Goal: Task Accomplishment & Management: Manage account settings

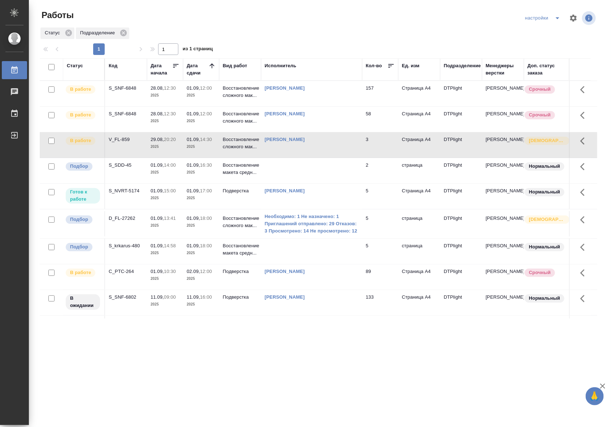
click at [160, 199] on p "2025" at bounding box center [165, 197] width 29 height 7
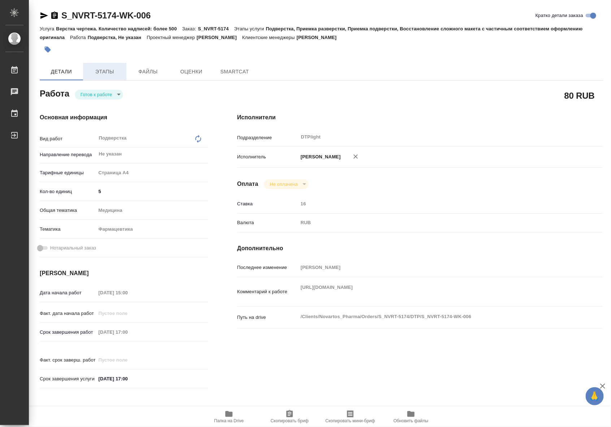
type textarea "x"
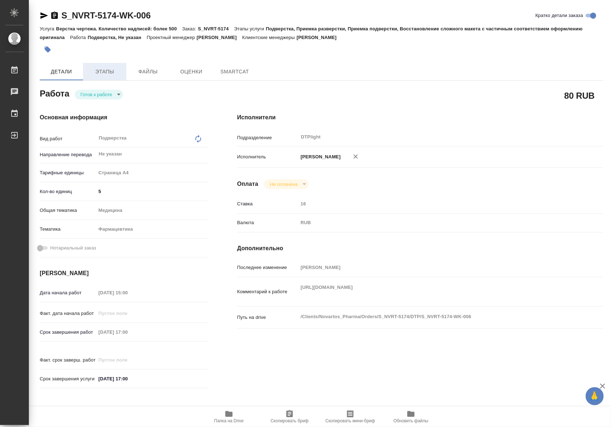
type textarea "x"
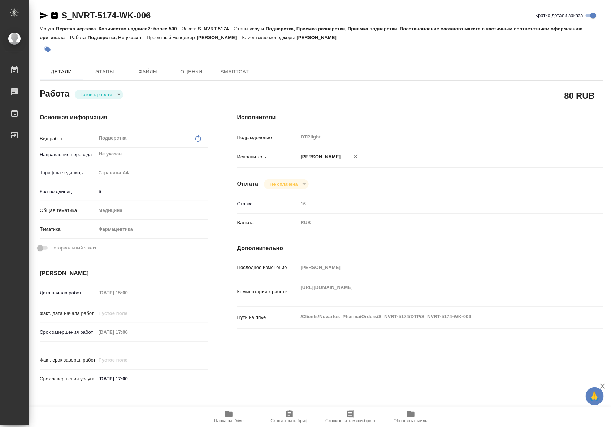
type textarea "x"
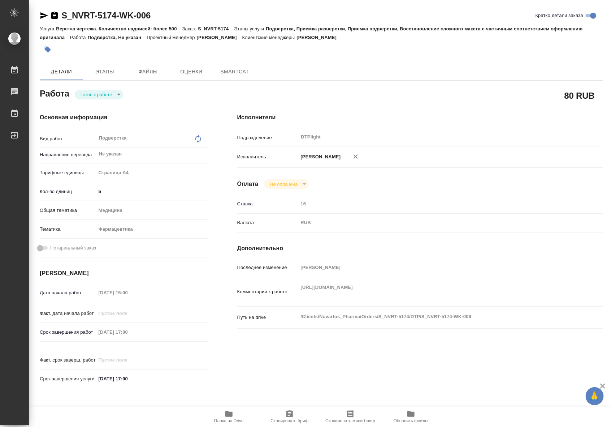
click at [87, 90] on body "🙏 .cls-1 fill:#fff; AWATERA Riianova Anna Работы Чаты График Выйти S_NVRT-5174-…" at bounding box center [305, 213] width 611 height 427
click at [89, 100] on li "В работе" at bounding box center [99, 94] width 48 height 12
type textarea "x"
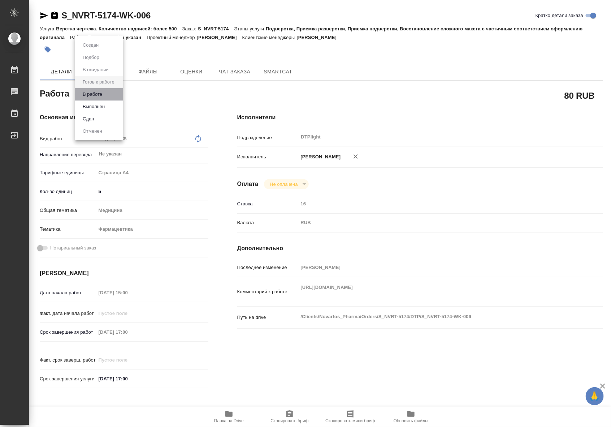
type textarea "x"
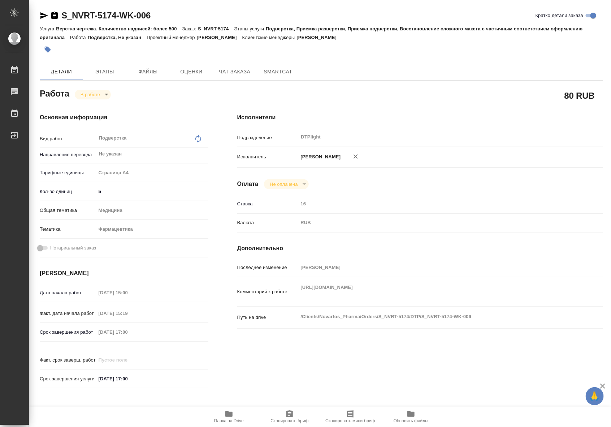
type textarea "x"
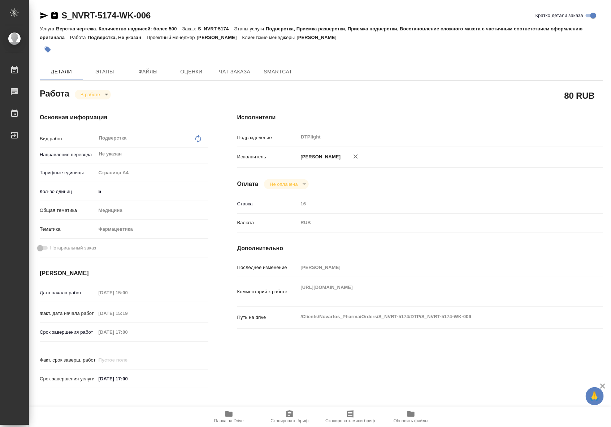
type textarea "x"
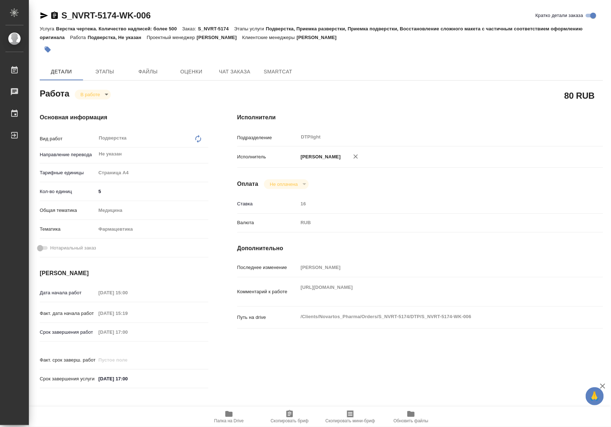
type textarea "x"
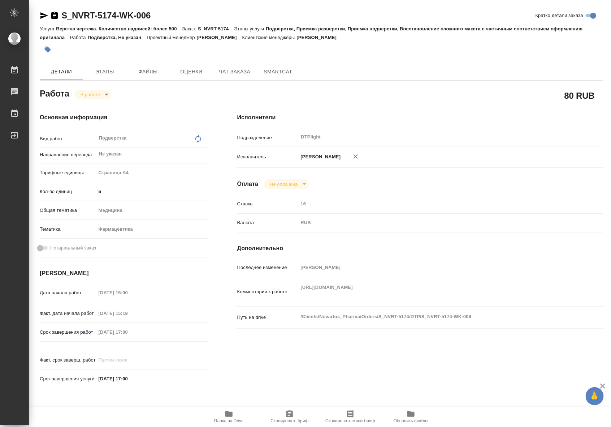
type textarea "x"
click at [297, 293] on div "Комментарий к работе https://drive.awatera.com/apps/files/files?dir=/Shares/Nov…" at bounding box center [420, 291] width 366 height 23
click at [232, 416] on icon "button" at bounding box center [229, 413] width 9 height 9
click at [100, 95] on body "🙏 .cls-1 fill:#fff; AWATERA Riianova Anna Работы 0 Чаты График Выйти S_NVRT-517…" at bounding box center [305, 213] width 611 height 427
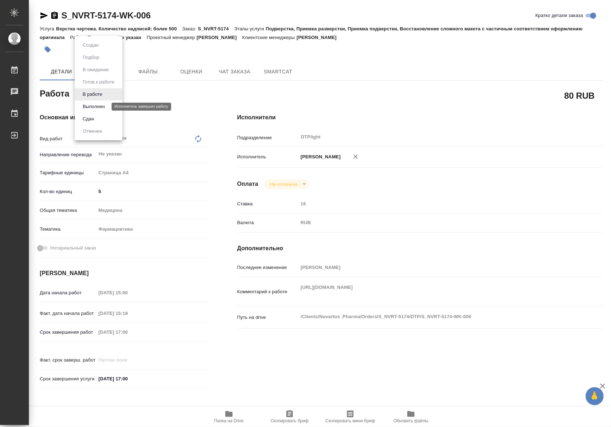
click at [98, 105] on button "Выполнен" at bounding box center [94, 107] width 26 height 8
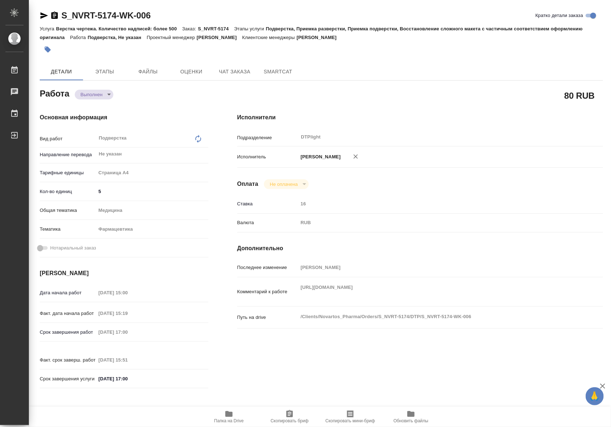
type textarea "x"
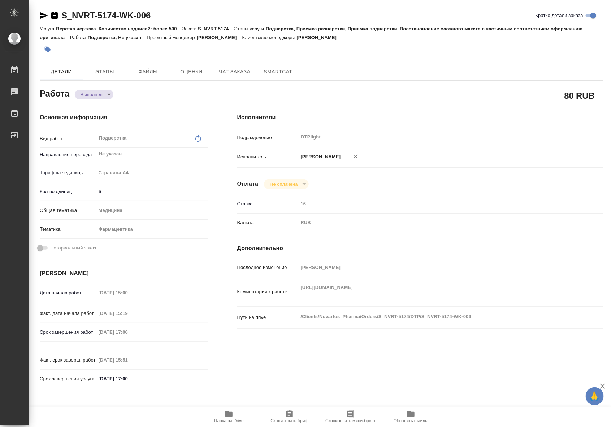
type textarea "x"
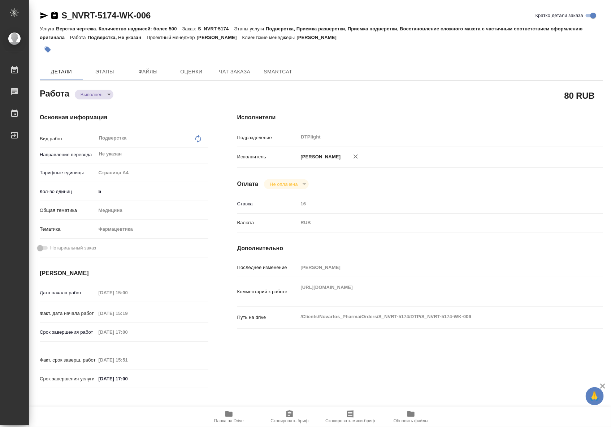
type textarea "x"
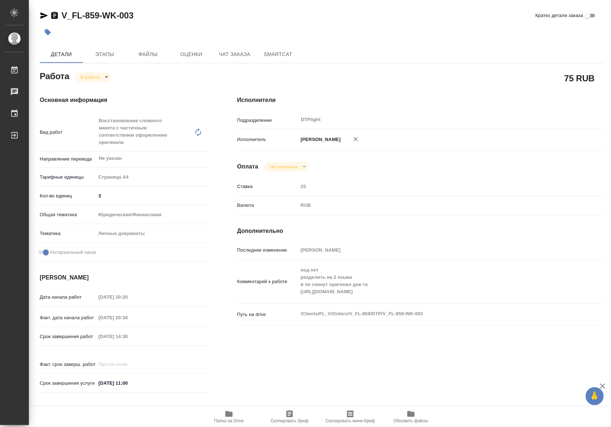
click at [232, 416] on icon "button" at bounding box center [229, 413] width 9 height 9
click at [92, 77] on body "🙏 .cls-1 fill:#fff; AWATERA Riianova Anna Работы 0 Чаты График Выйти V_FL-859-W…" at bounding box center [305, 213] width 611 height 427
click at [95, 91] on button "Выполнен" at bounding box center [94, 89] width 26 height 8
type textarea "x"
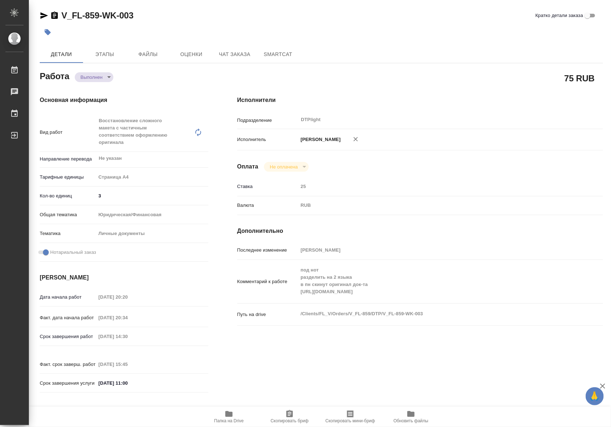
type textarea "x"
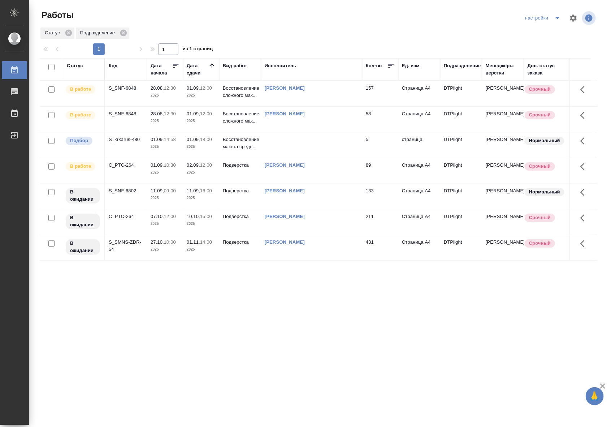
click at [224, 172] on td "Подверстка" at bounding box center [240, 170] width 42 height 25
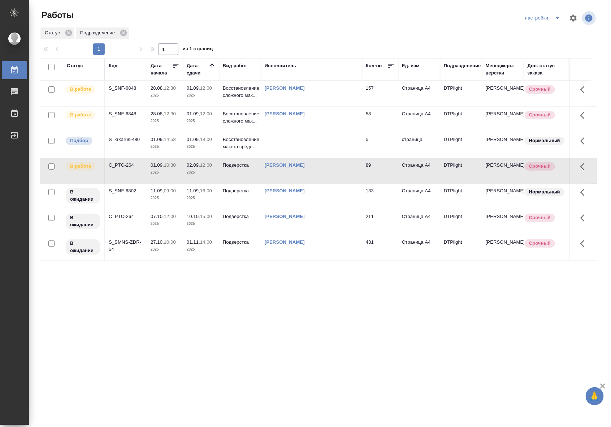
click at [224, 172] on td "Подверстка" at bounding box center [240, 170] width 42 height 25
click at [317, 295] on div "Статус Код Дата начала Дата сдачи Вид работ Исполнитель Кол-во Ед. изм Подразде…" at bounding box center [319, 188] width 558 height 260
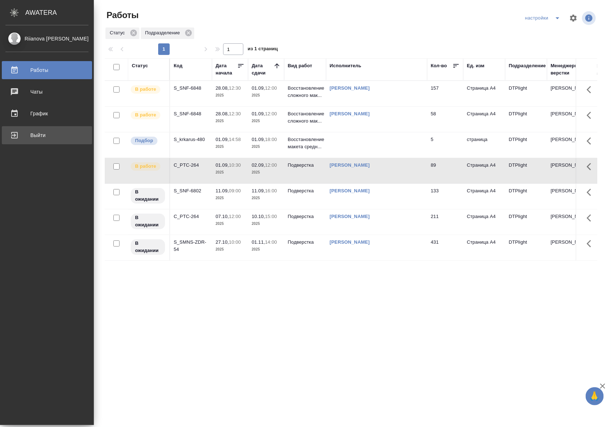
click at [22, 133] on div "Выйти" at bounding box center [46, 135] width 83 height 11
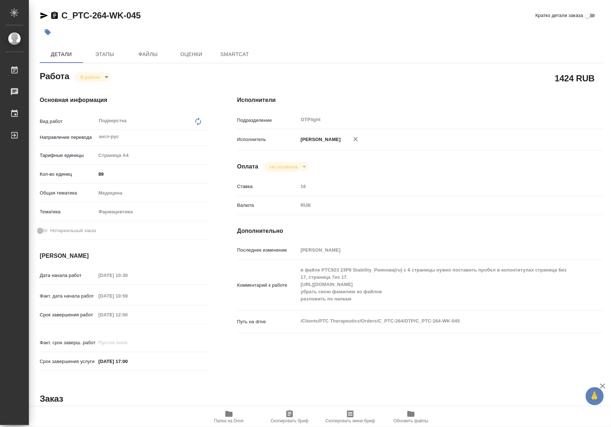
type textarea "x"
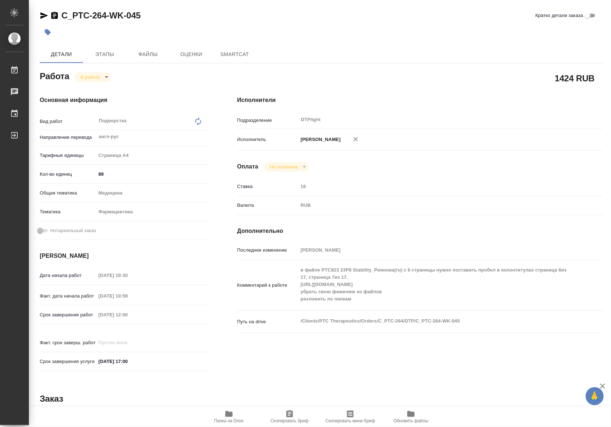
type textarea "x"
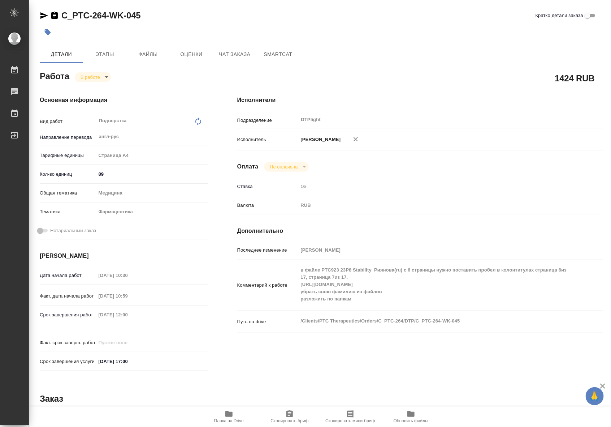
type textarea "x"
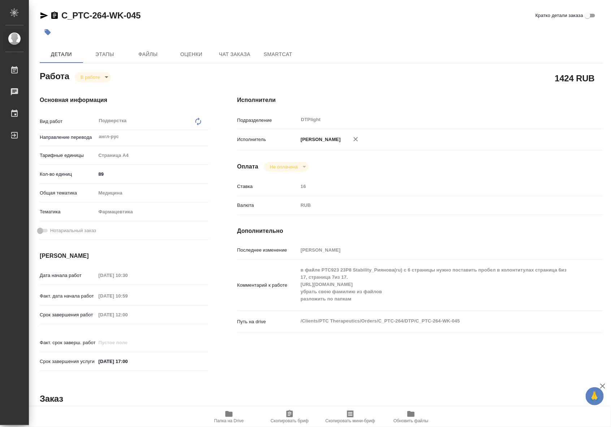
type textarea "x"
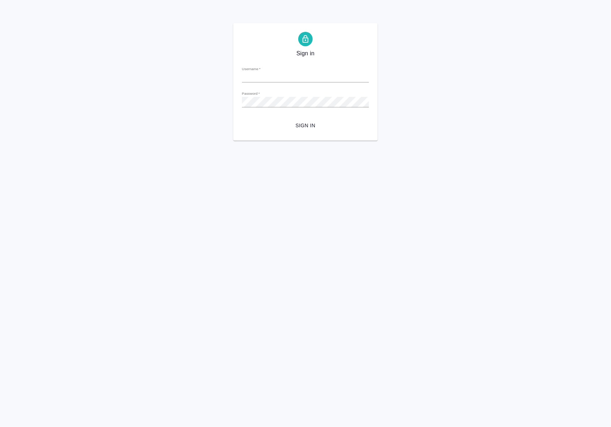
type input "[EMAIL_ADDRESS][DOMAIN_NAME]"
click at [304, 122] on span "Sign in" at bounding box center [306, 125] width 116 height 9
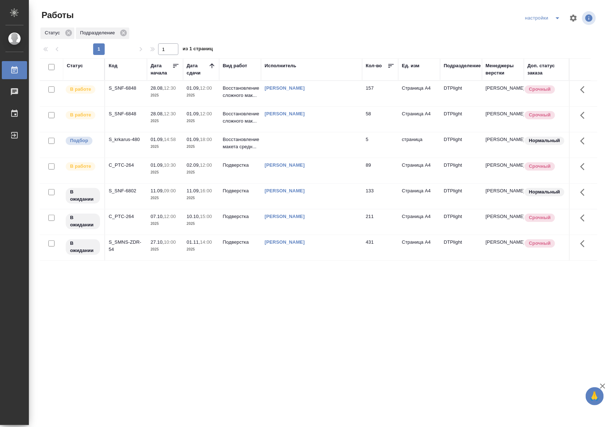
click at [465, 269] on div "Статус Код Дата начала Дата сдачи Вид работ Исполнитель Кол-во Ед. изм Подразде…" at bounding box center [319, 188] width 558 height 260
